Goal: Task Accomplishment & Management: Complete application form

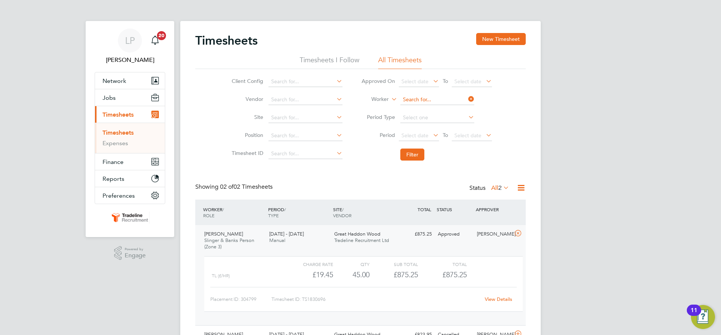
click at [419, 100] on input at bounding box center [437, 100] width 74 height 11
type input "prei"
click at [415, 105] on ul "[PERSON_NAME] ra" at bounding box center [436, 110] width 75 height 11
click at [416, 107] on li "Worker" at bounding box center [426, 100] width 149 height 18
click at [417, 99] on input at bounding box center [437, 100] width 74 height 11
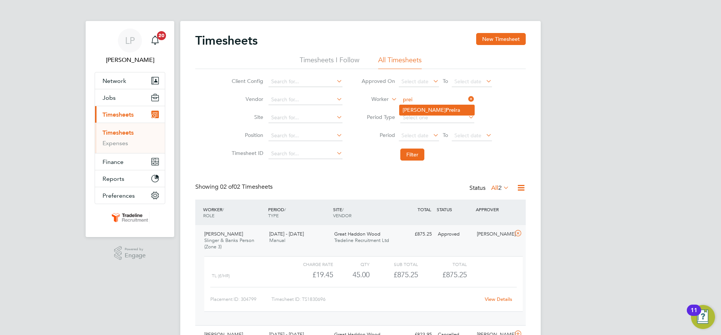
click at [411, 109] on li "[PERSON_NAME] ra" at bounding box center [437, 110] width 75 height 10
type input "[PERSON_NAME]"
click at [415, 155] on button "Filter" at bounding box center [412, 155] width 24 height 12
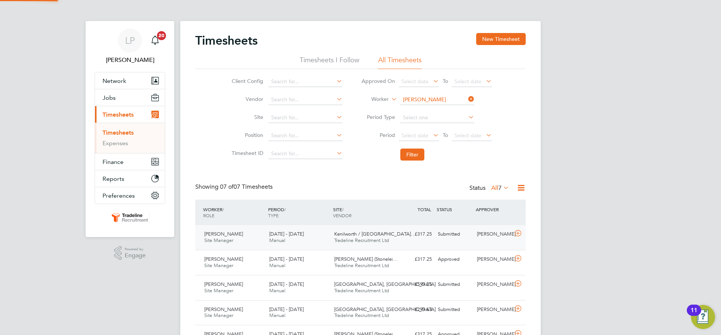
scroll to position [19, 65]
click at [501, 35] on button "New Timesheet" at bounding box center [501, 39] width 50 height 12
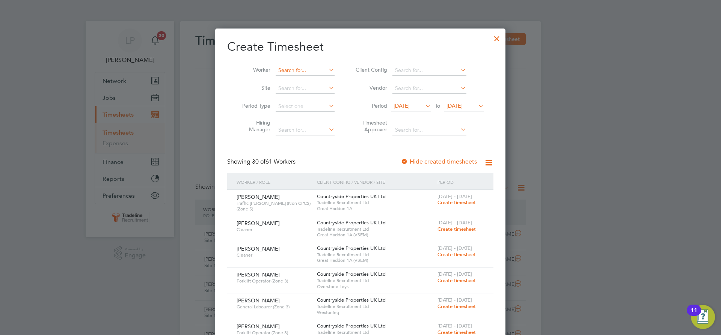
click at [306, 70] on input at bounding box center [305, 70] width 59 height 11
click at [321, 79] on b "Prei" at bounding box center [326, 80] width 10 height 6
type input "[PERSON_NAME]"
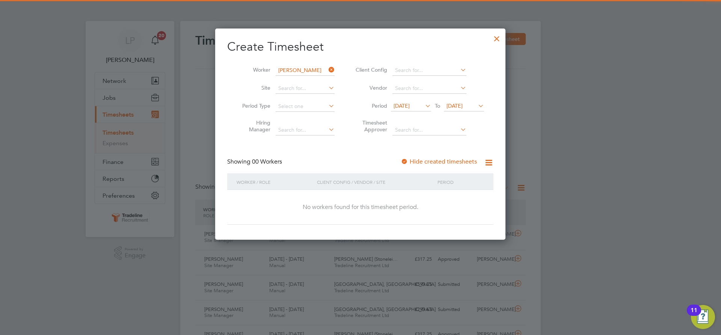
click at [408, 163] on div at bounding box center [405, 162] width 8 height 8
click at [450, 102] on span "[DATE]" at bounding box center [464, 106] width 40 height 10
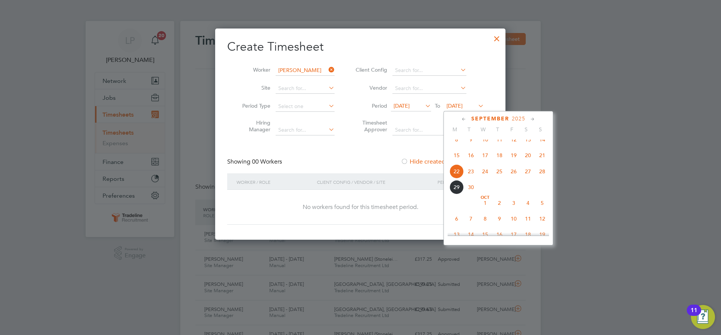
click at [499, 210] on span "2" at bounding box center [499, 203] width 14 height 14
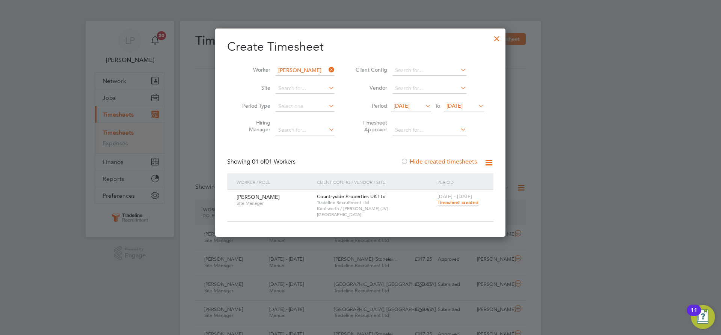
click at [447, 203] on span "Timesheet created" at bounding box center [457, 202] width 41 height 7
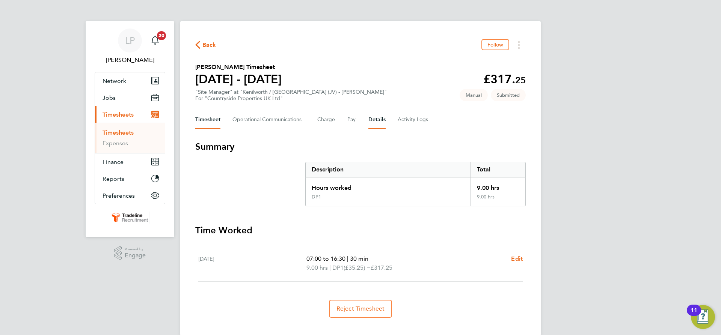
click at [371, 122] on button "Details" at bounding box center [376, 120] width 17 height 18
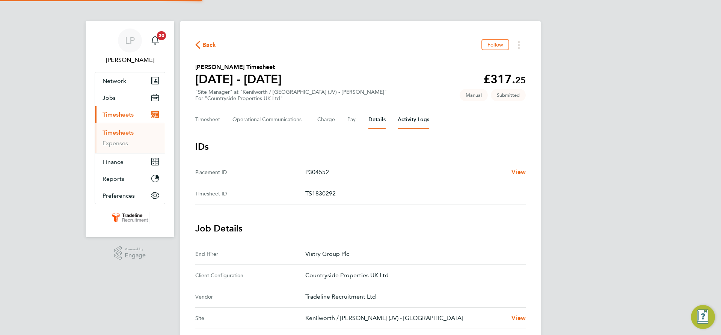
click at [408, 118] on Logs-tab "Activity Logs" at bounding box center [414, 120] width 32 height 18
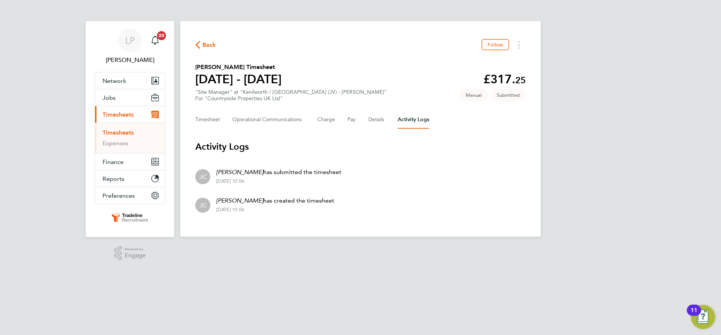
click at [113, 134] on link "Timesheets" at bounding box center [118, 132] width 31 height 7
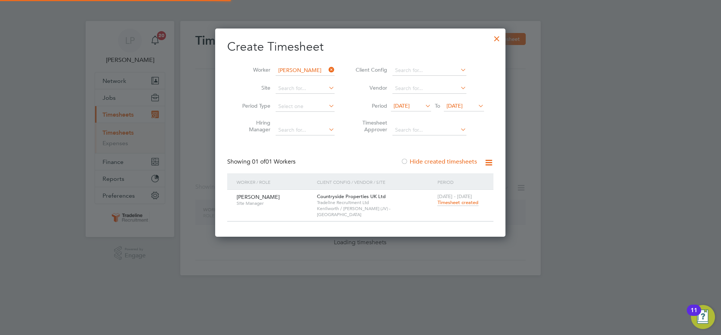
scroll to position [202, 291]
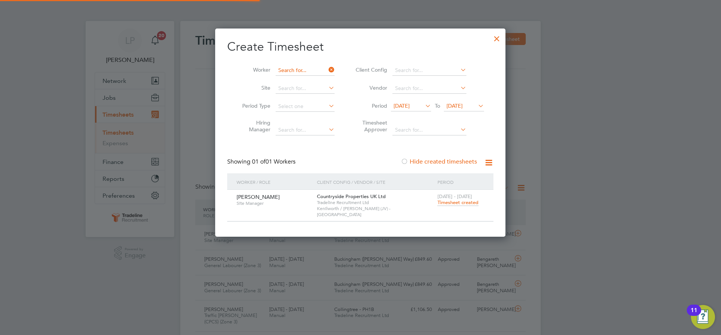
click at [298, 72] on input at bounding box center [305, 70] width 59 height 11
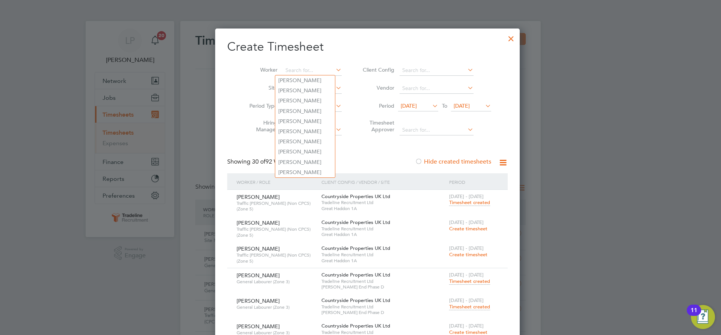
click at [504, 35] on div at bounding box center [511, 37] width 14 height 14
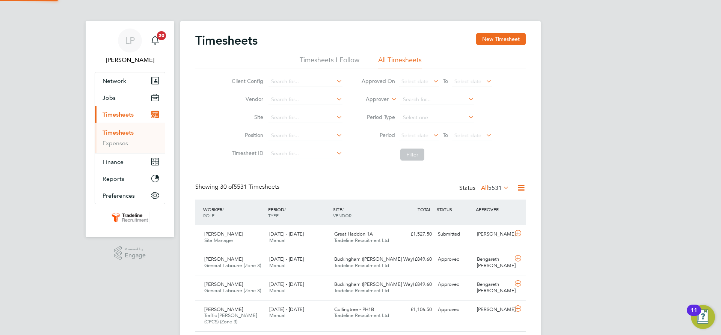
click at [385, 100] on label "Approver" at bounding box center [372, 100] width 34 height 8
click at [383, 107] on li "Worker" at bounding box center [369, 108] width 37 height 10
click at [460, 103] on input at bounding box center [437, 100] width 74 height 11
click at [439, 109] on li "[PERSON_NAME] ton" at bounding box center [437, 110] width 75 height 10
type input "[PERSON_NAME]"
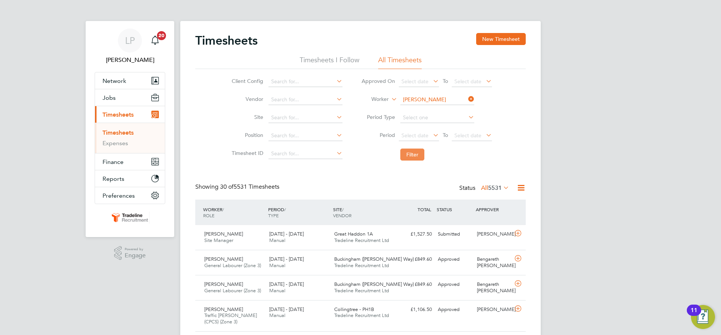
click at [413, 156] on button "Filter" at bounding box center [412, 155] width 24 height 12
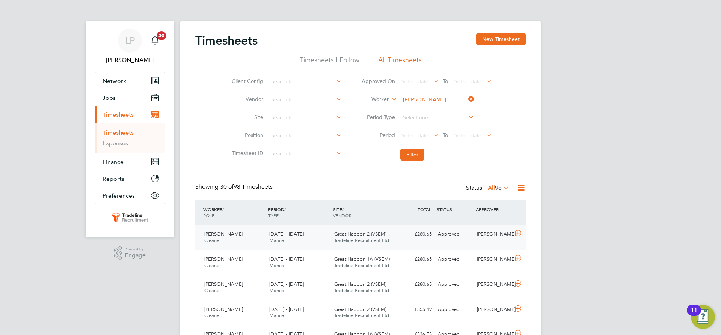
click at [353, 238] on span "Tradeline Recruitment Ltd" at bounding box center [361, 240] width 55 height 6
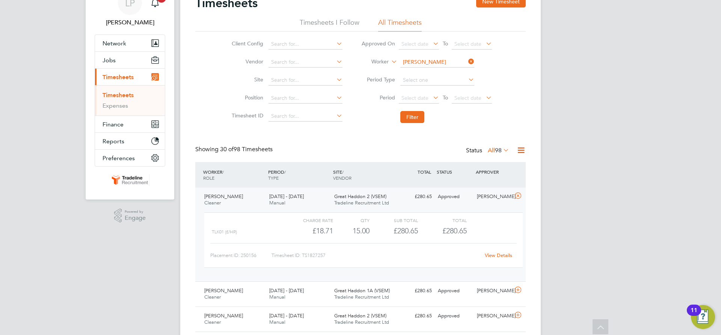
click at [305, 208] on div "[DATE] - [DATE] Manual" at bounding box center [298, 200] width 65 height 19
